Goal: Navigation & Orientation: Go to known website

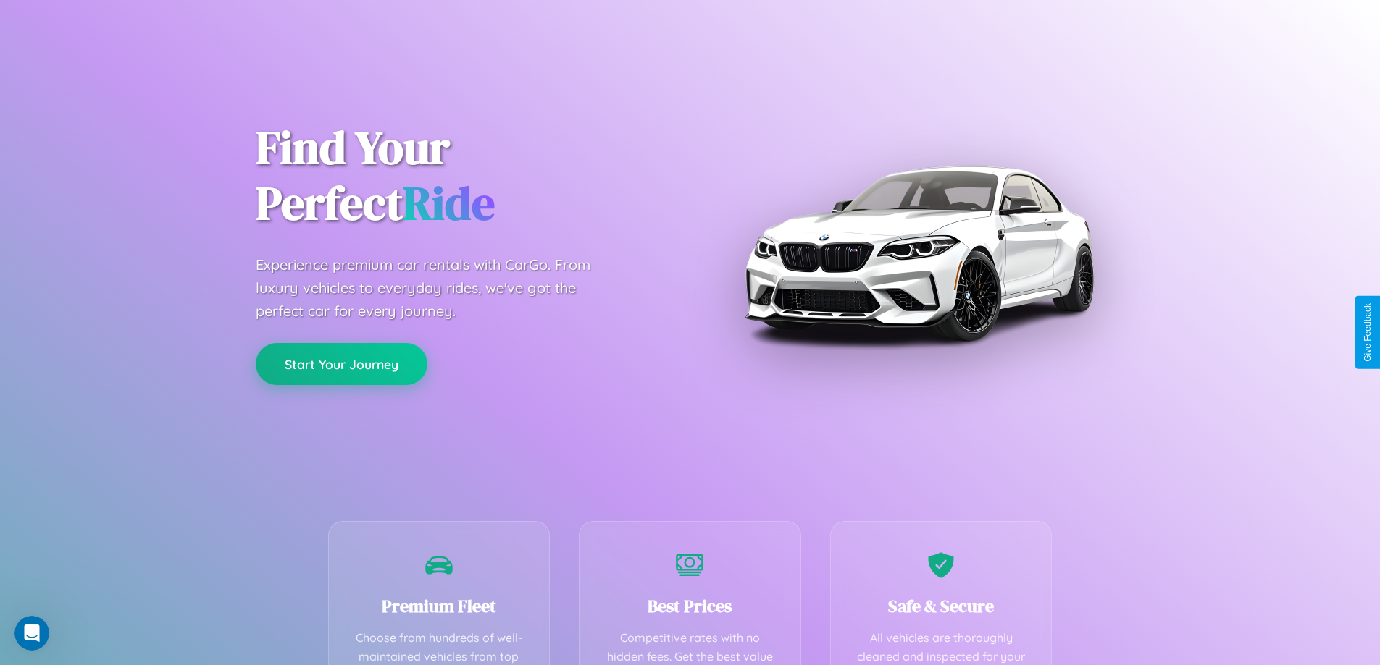
click at [341, 364] on button "Start Your Journey" at bounding box center [342, 364] width 172 height 42
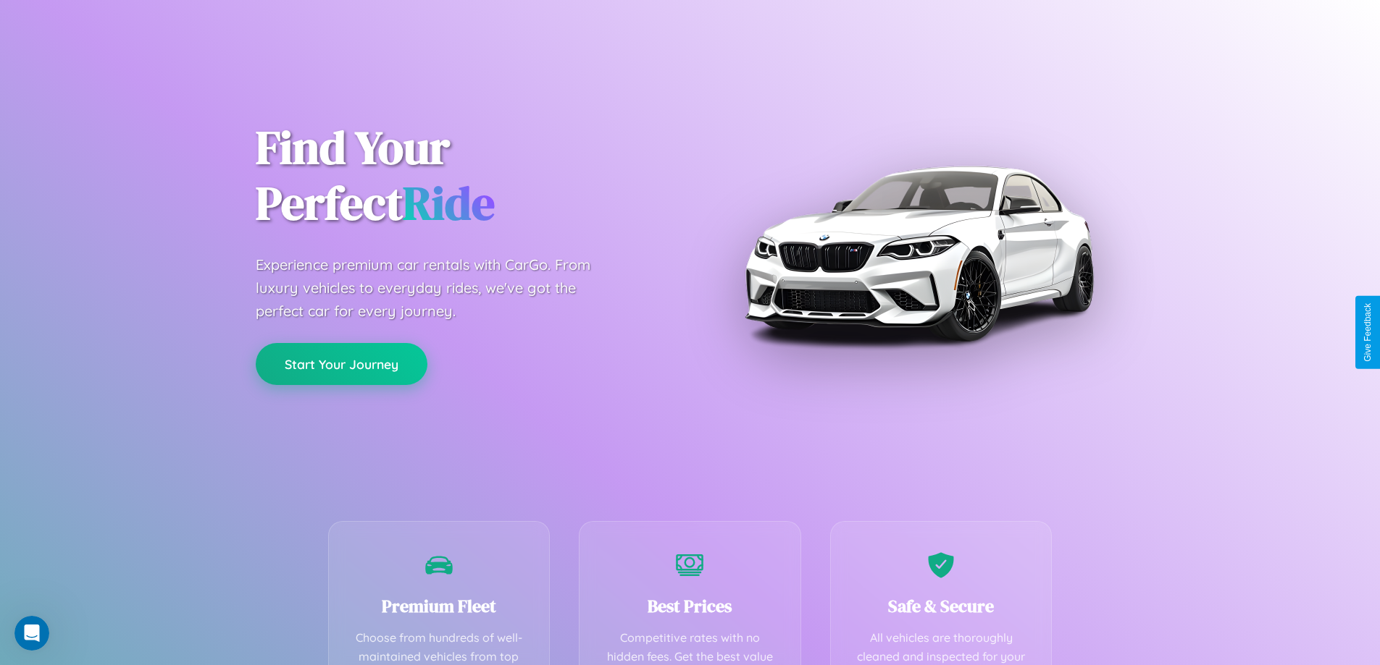
click at [341, 364] on button "Start Your Journey" at bounding box center [342, 364] width 172 height 42
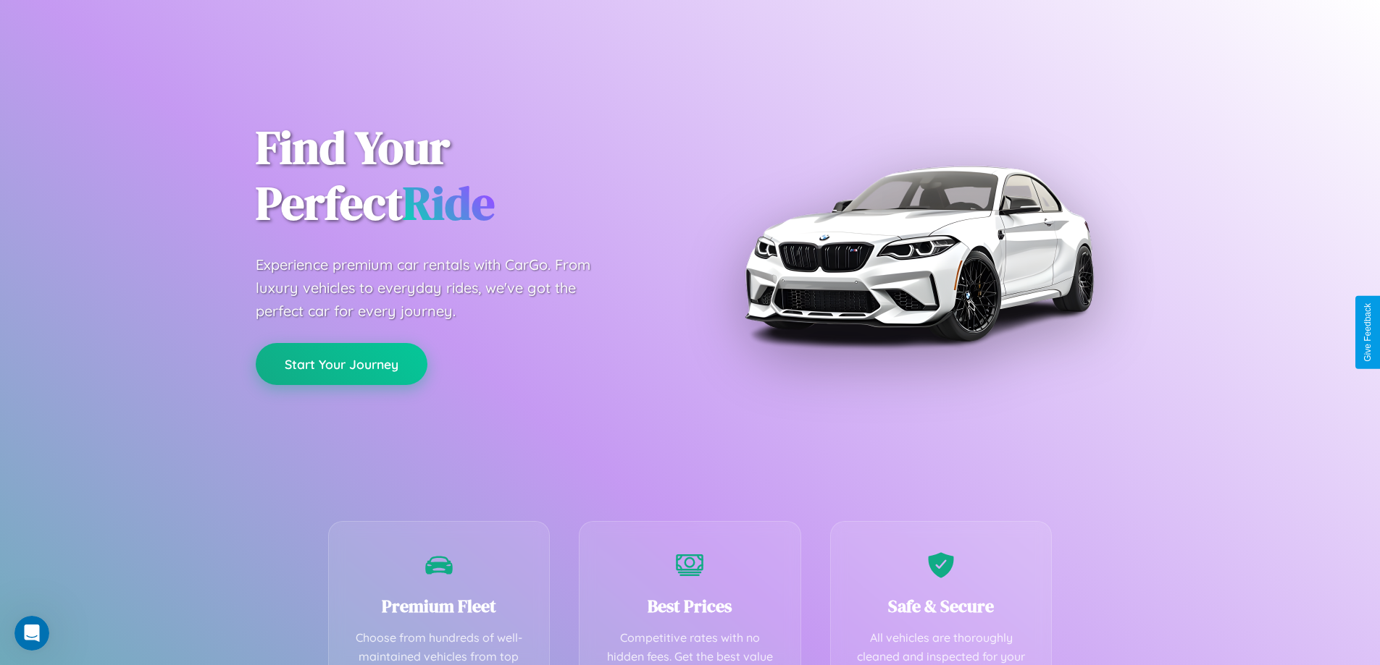
click at [341, 364] on button "Start Your Journey" at bounding box center [342, 364] width 172 height 42
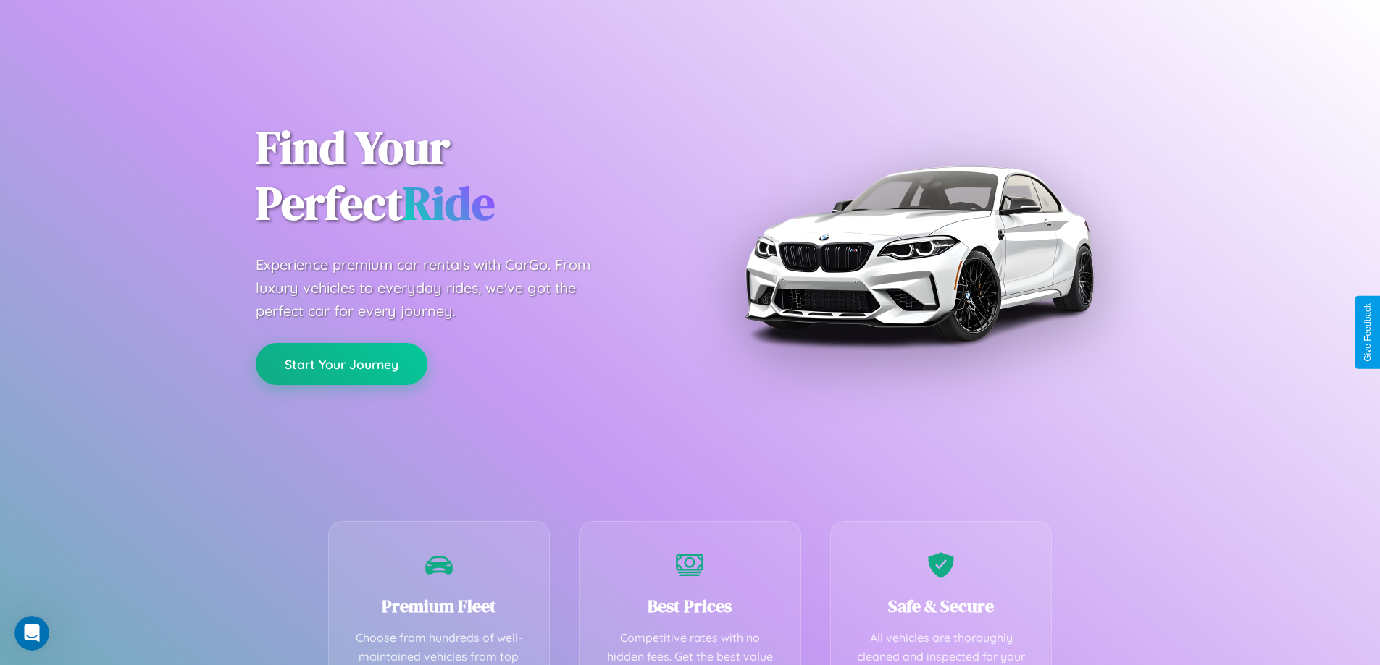
click at [341, 364] on button "Start Your Journey" at bounding box center [342, 364] width 172 height 42
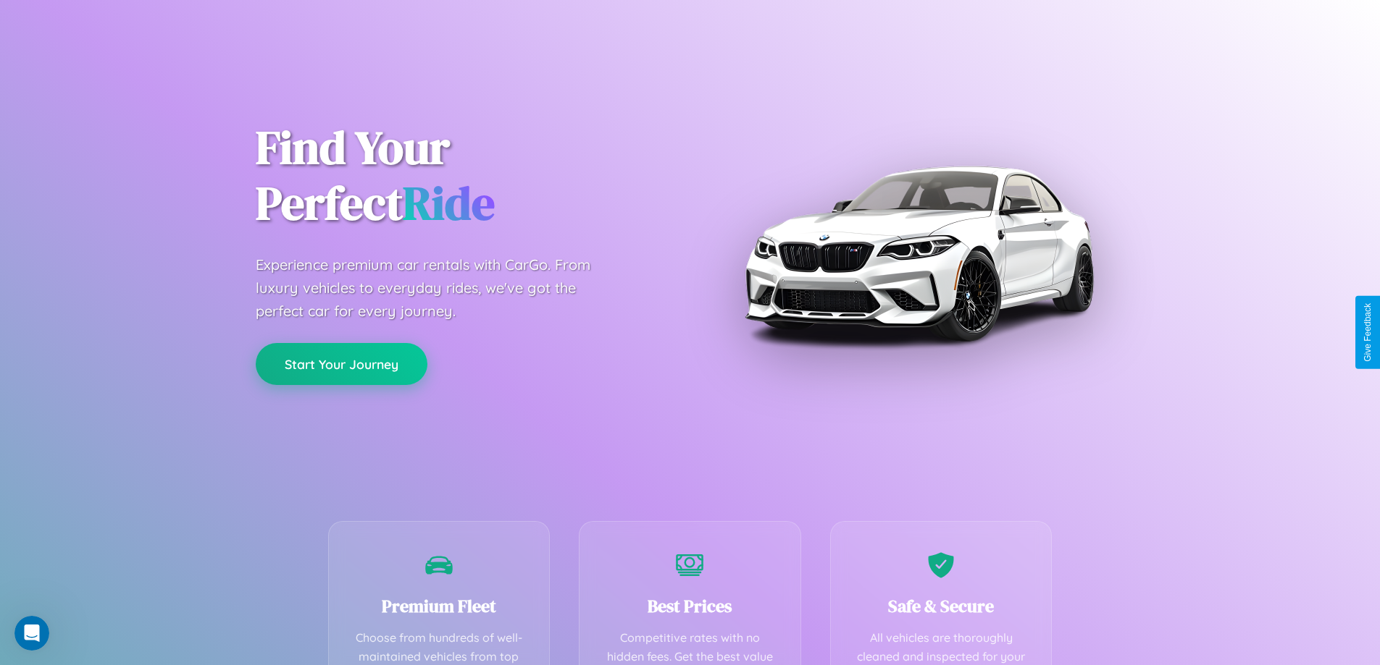
click at [341, 364] on button "Start Your Journey" at bounding box center [342, 364] width 172 height 42
